Goal: Navigation & Orientation: Find specific page/section

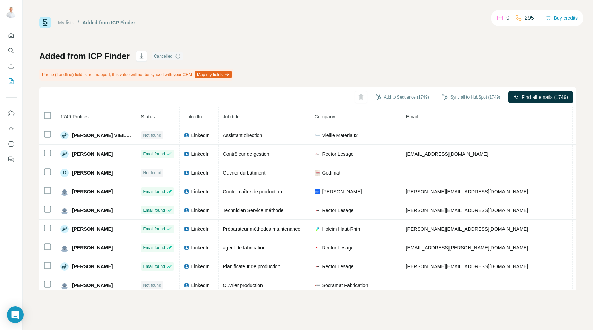
scroll to position [2735, 0]
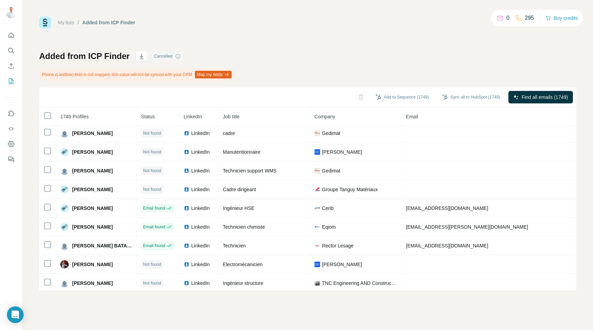
click at [270, 21] on div "My lists / Added from ICP Finder 0 295 Buy credits" at bounding box center [307, 23] width 537 height 12
click at [231, 20] on div "My lists / Added from ICP Finder 0 295 Buy credits" at bounding box center [307, 23] width 537 height 12
click at [69, 23] on link "My lists" at bounding box center [66, 23] width 16 height 6
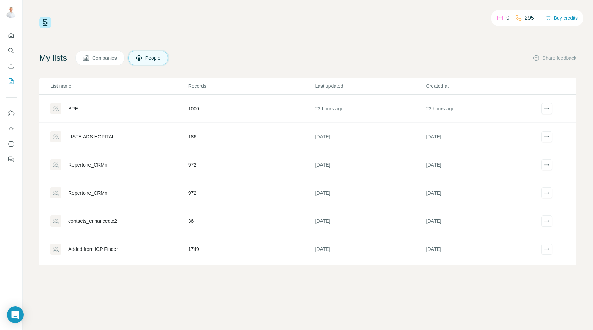
click at [98, 136] on div "LISTE ADS HOPITAL" at bounding box center [91, 136] width 46 height 7
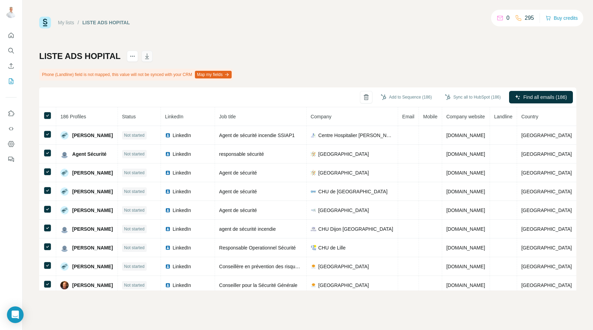
click at [146, 59] on icon "button" at bounding box center [147, 56] width 4 height 6
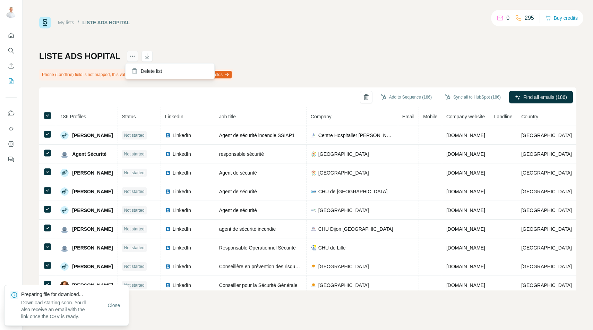
click at [129, 57] on icon "actions" at bounding box center [132, 56] width 7 height 7
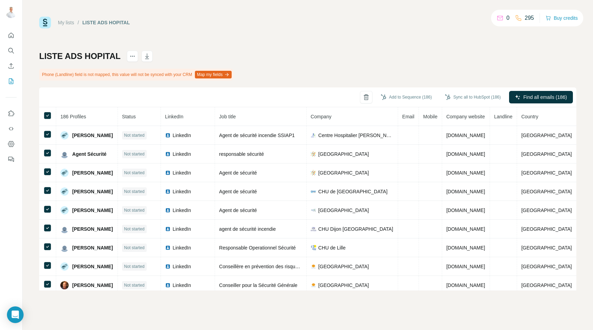
click at [60, 23] on link "My lists" at bounding box center [66, 23] width 16 height 6
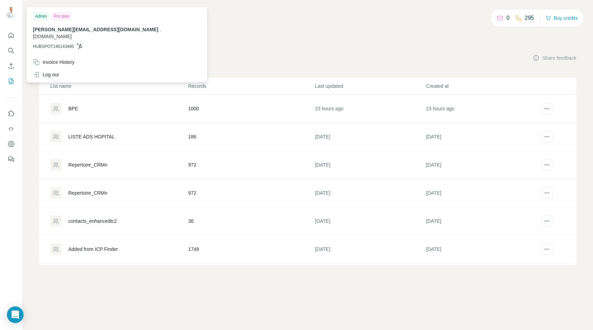
click at [8, 14] on img at bounding box center [11, 12] width 11 height 11
click at [11, 10] on img at bounding box center [11, 12] width 11 height 11
